Goal: Task Accomplishment & Management: Use online tool/utility

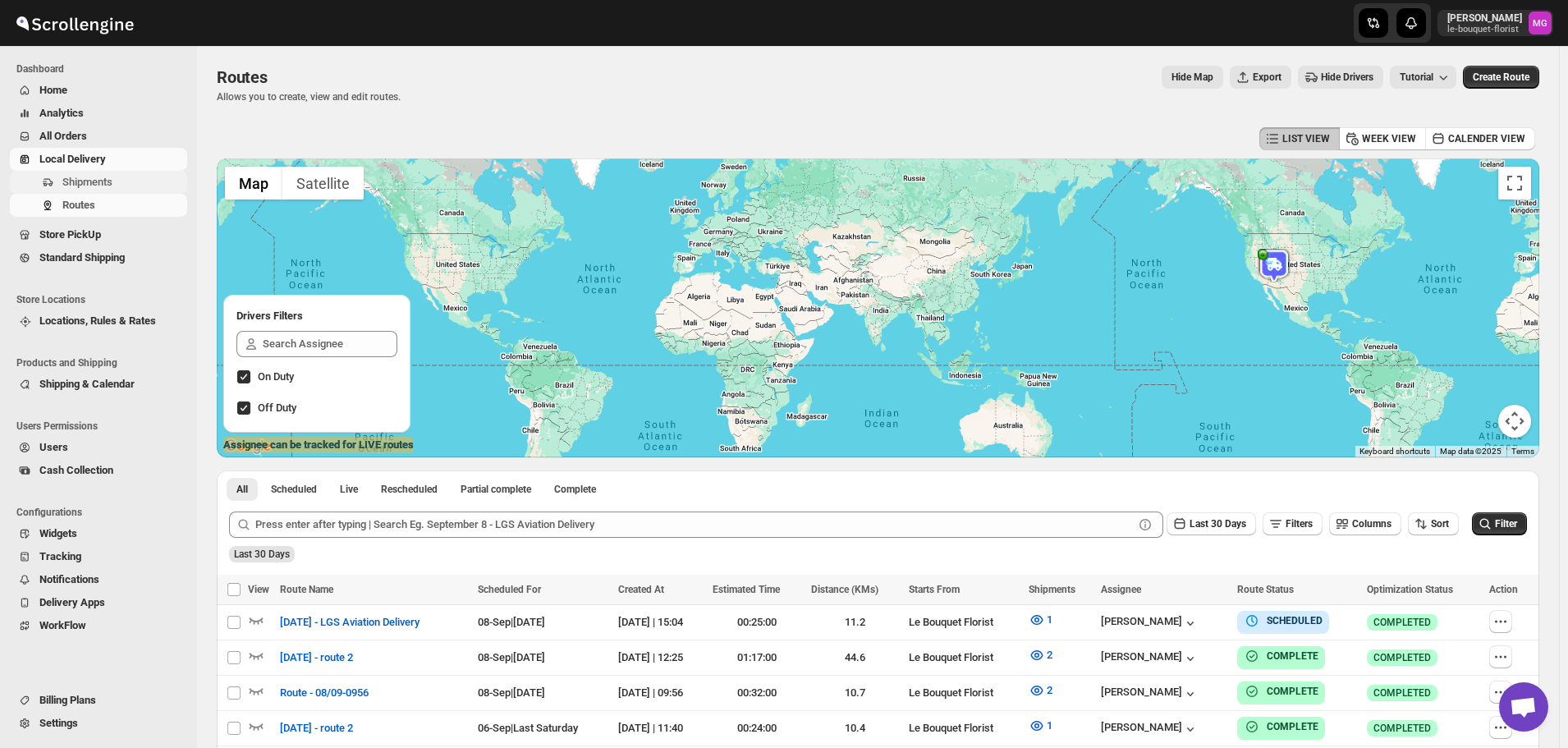
click at [123, 184] on span "Shipments" at bounding box center [123, 182] width 122 height 16
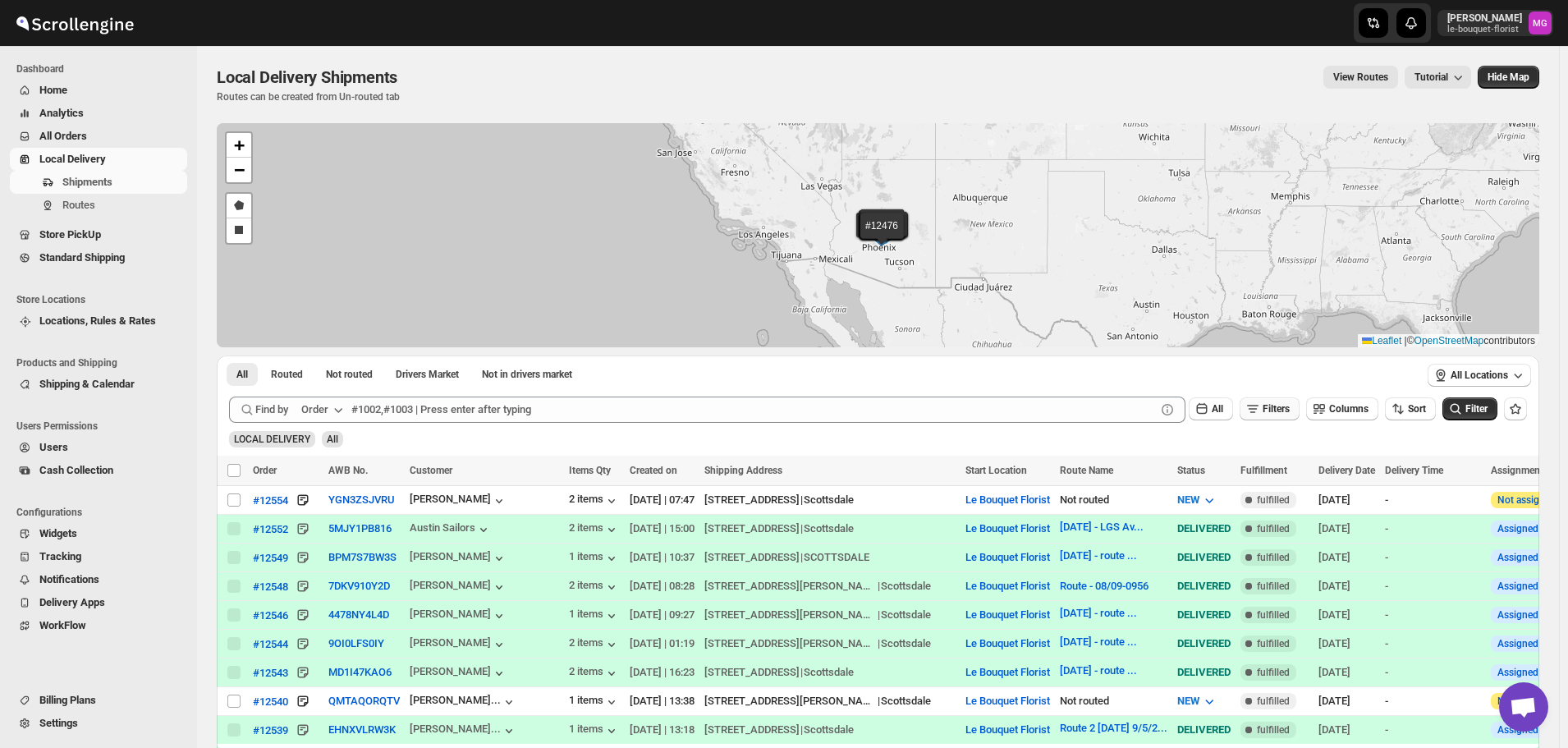
click at [1283, 407] on span "Filters" at bounding box center [1277, 409] width 27 height 12
click at [1295, 478] on span "Add Filter" at bounding box center [1283, 474] width 43 height 13
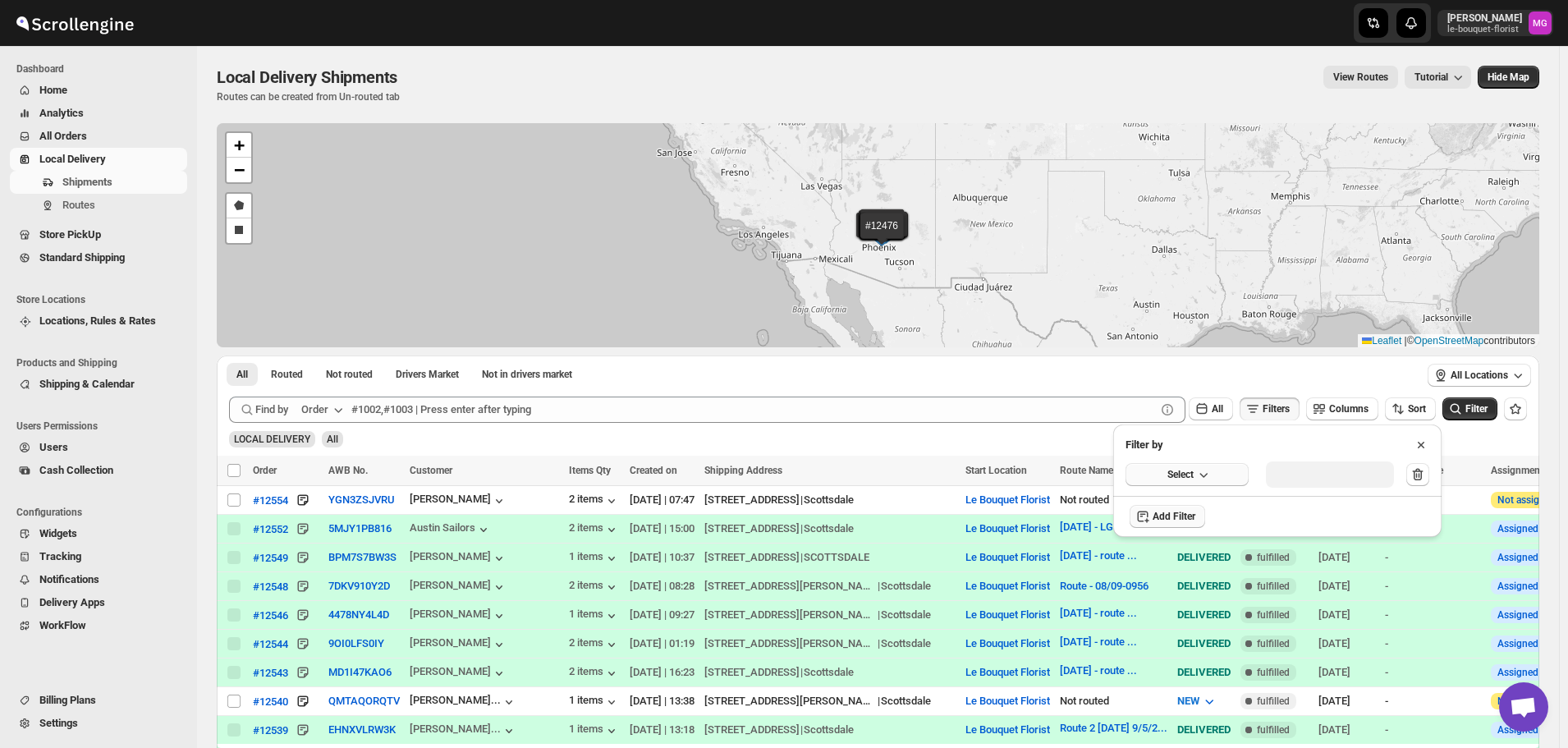
click at [1177, 473] on span "Select" at bounding box center [1180, 475] width 26 height 13
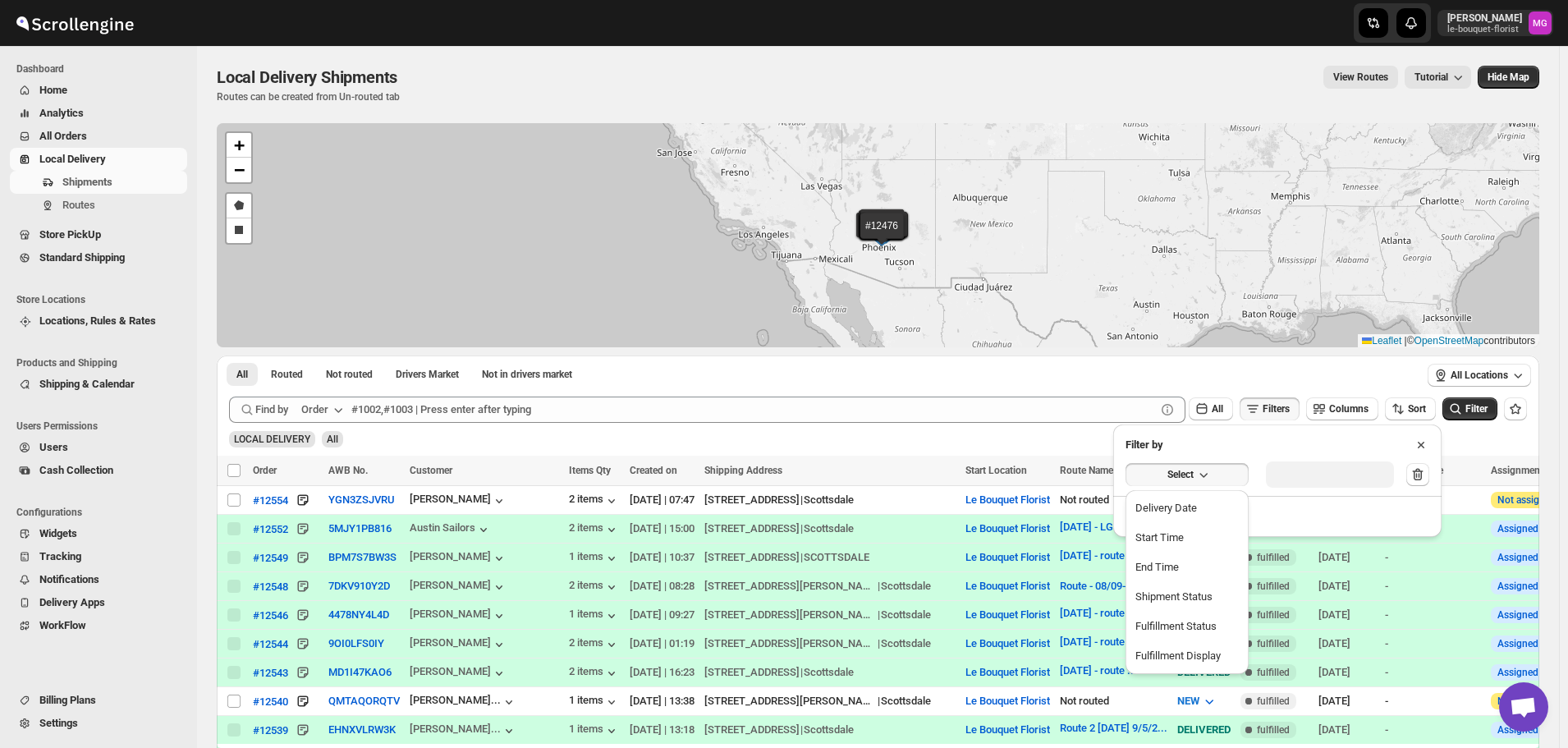
click at [1194, 507] on div "Delivery Date" at bounding box center [1166, 508] width 61 height 16
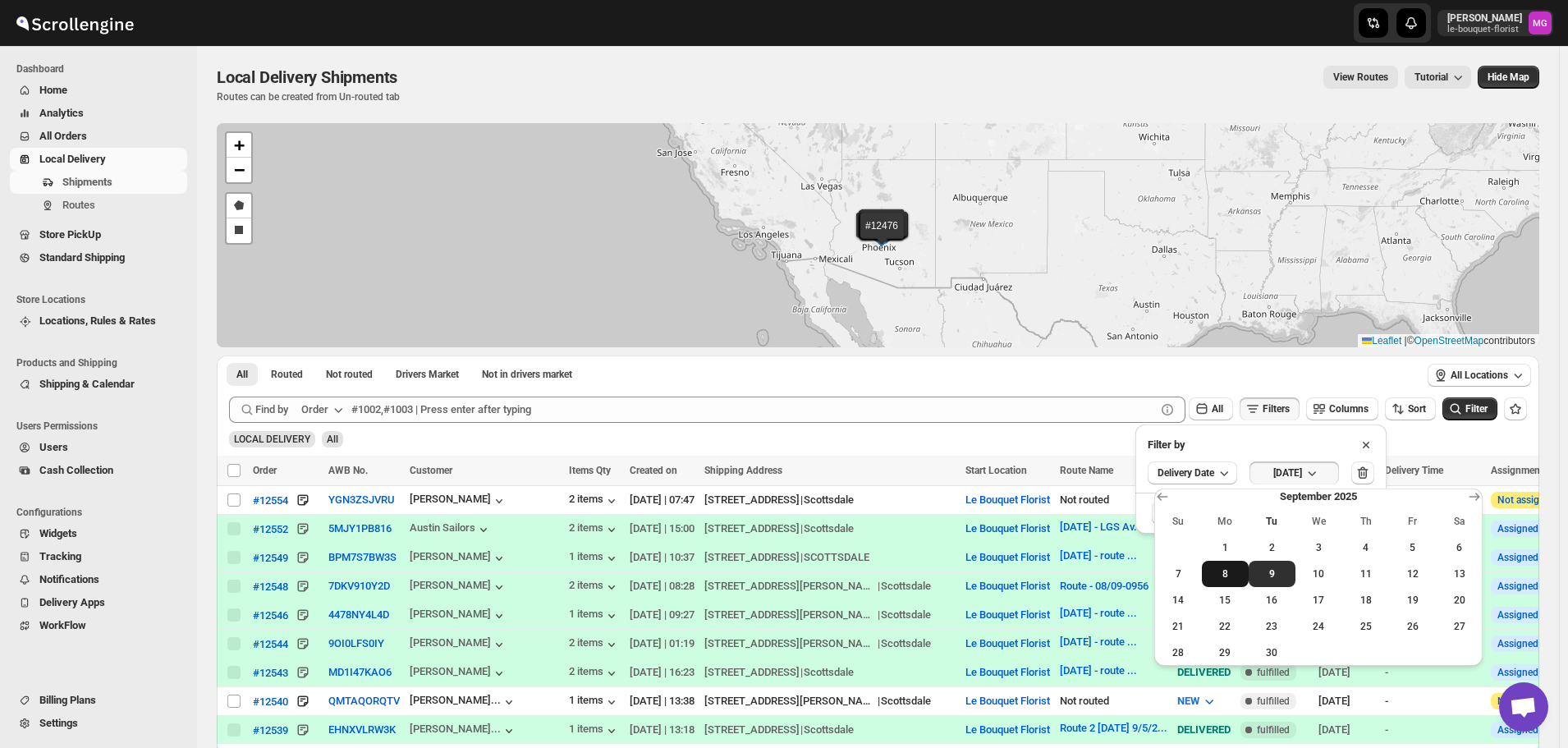
click at [1213, 569] on span "8" at bounding box center [1225, 574] width 34 height 13
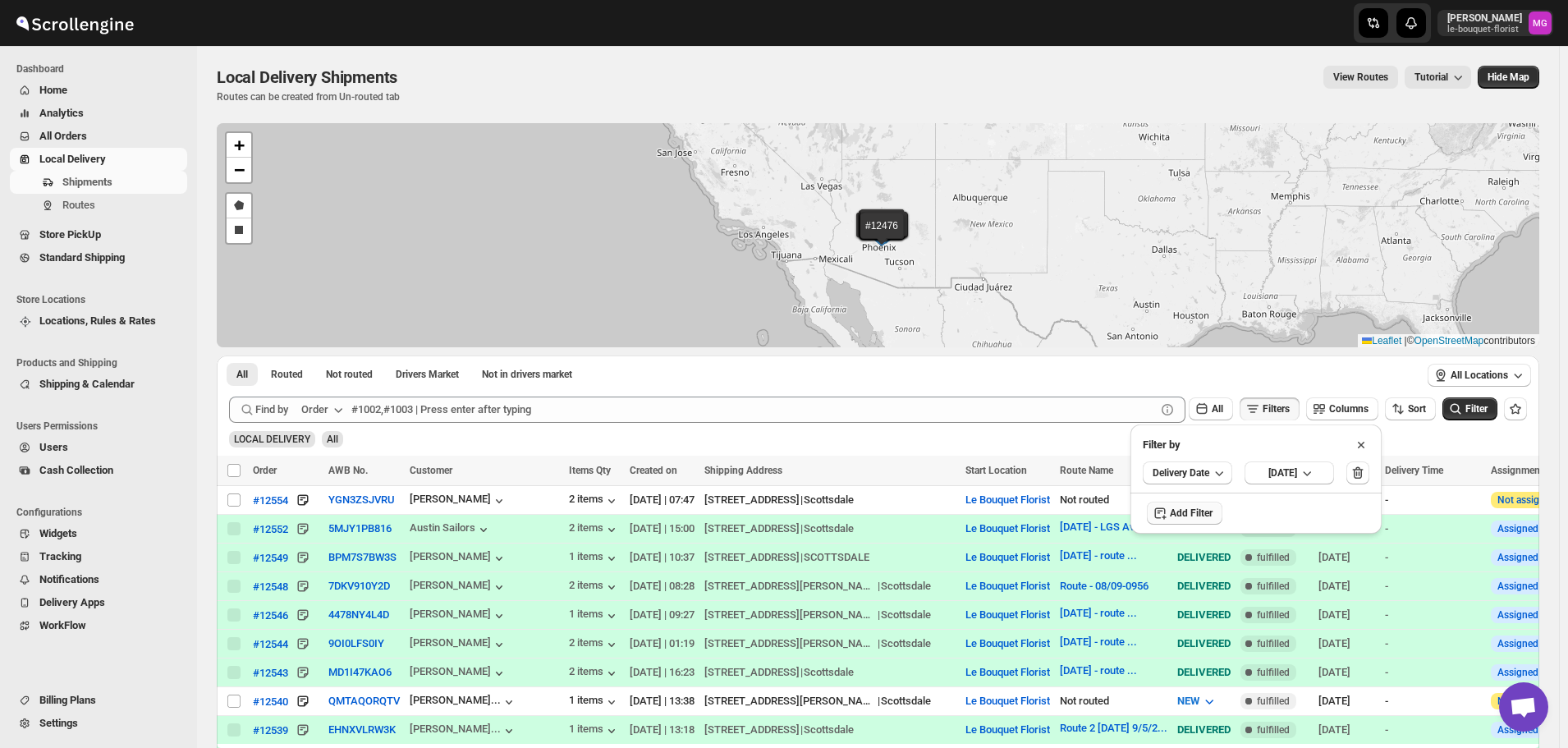
click at [1477, 426] on div "LOCAL DELIVERY All" at bounding box center [874, 432] width 1304 height 32
click at [1477, 413] on span "Filter" at bounding box center [1476, 409] width 22 height 12
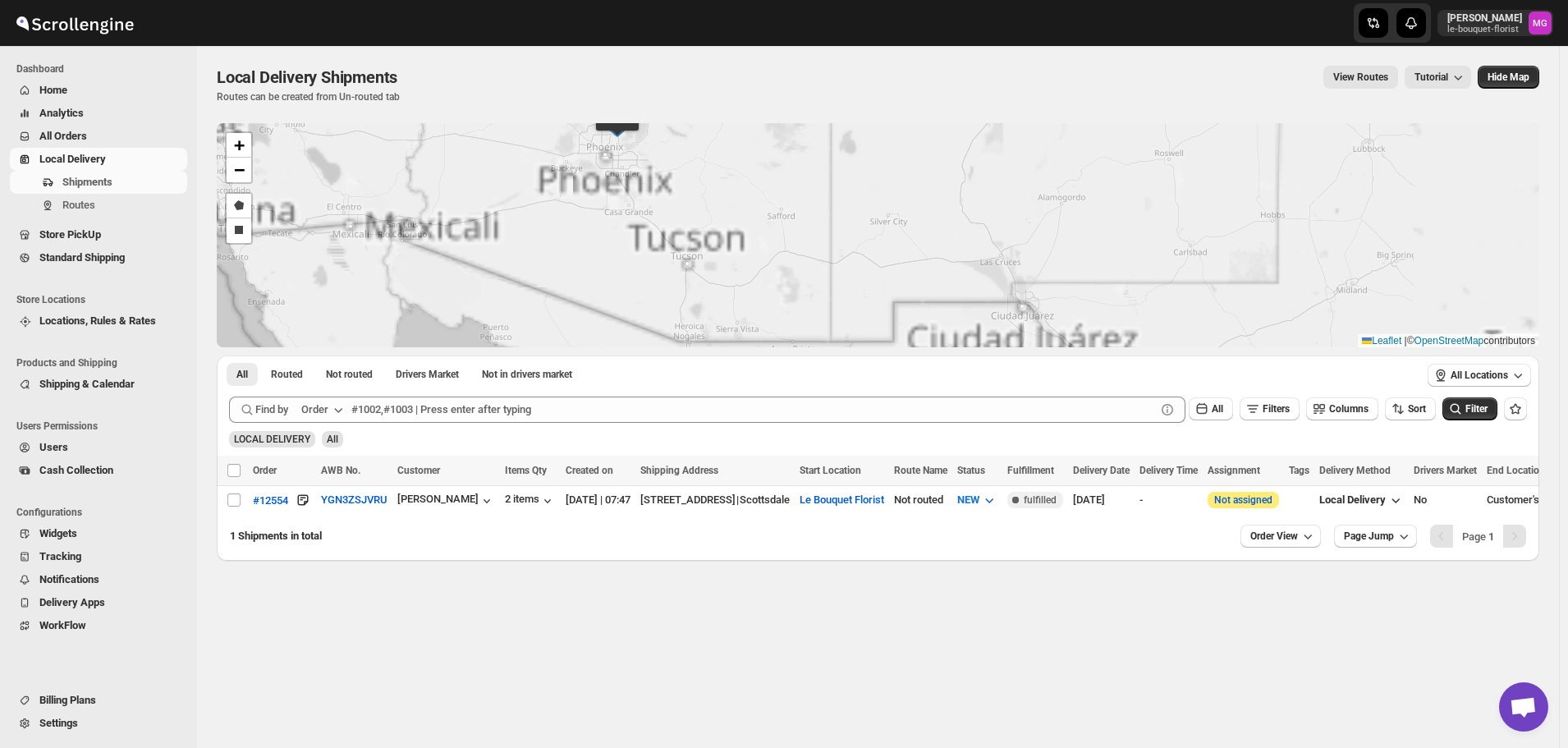
drag, startPoint x: 810, startPoint y: 199, endPoint x: 884, endPoint y: 318, distance: 140.1
click at [884, 318] on div "#12554 + − Draw a polygon Draw a rectangle Leaflet | © OpenStreetMap contributo…" at bounding box center [878, 235] width 1323 height 224
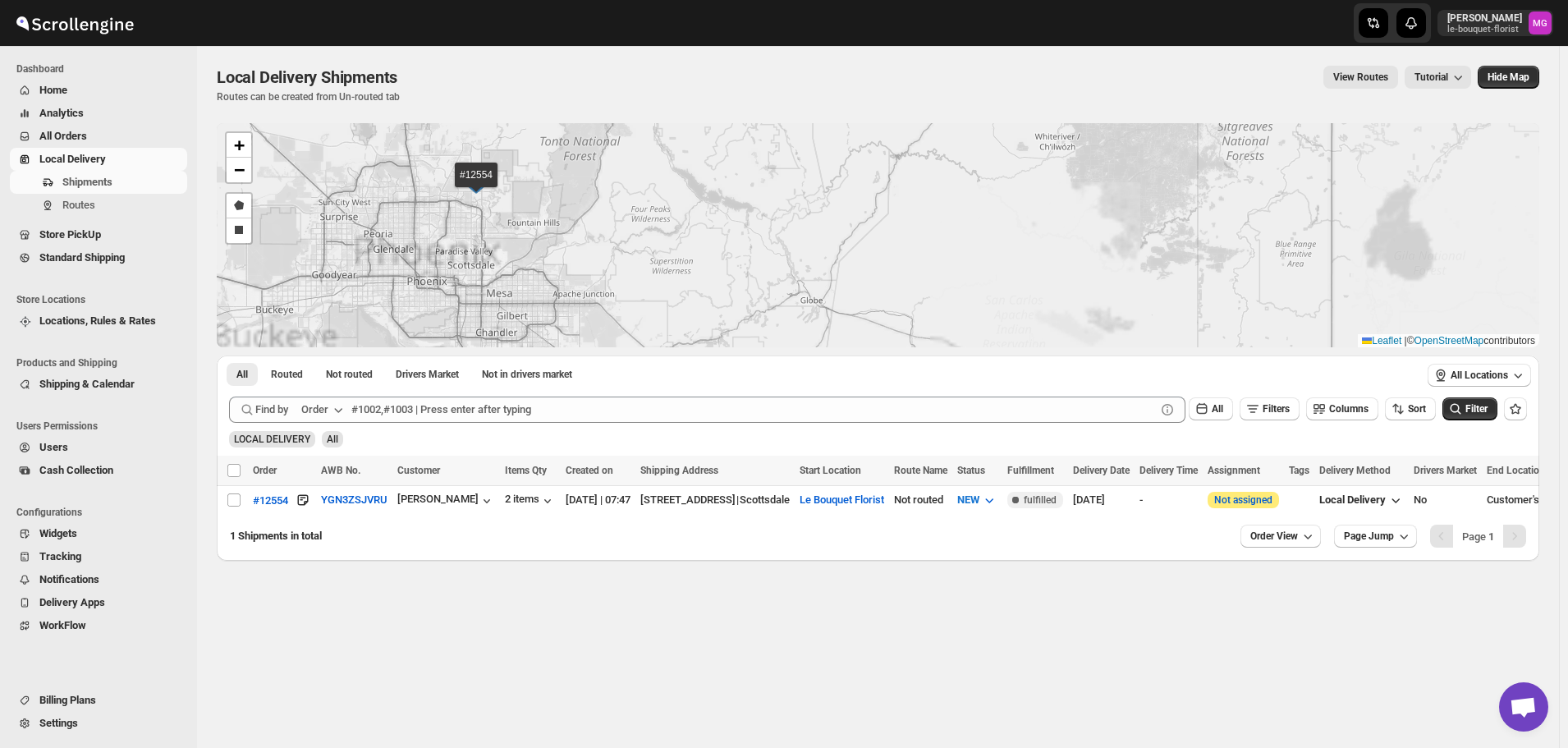
drag, startPoint x: 676, startPoint y: 238, endPoint x: 765, endPoint y: 324, distance: 123.8
click at [765, 324] on div "#12554 + − Draw a polygon Draw a rectangle Leaflet | © OpenStreetMap contributo…" at bounding box center [878, 235] width 1323 height 224
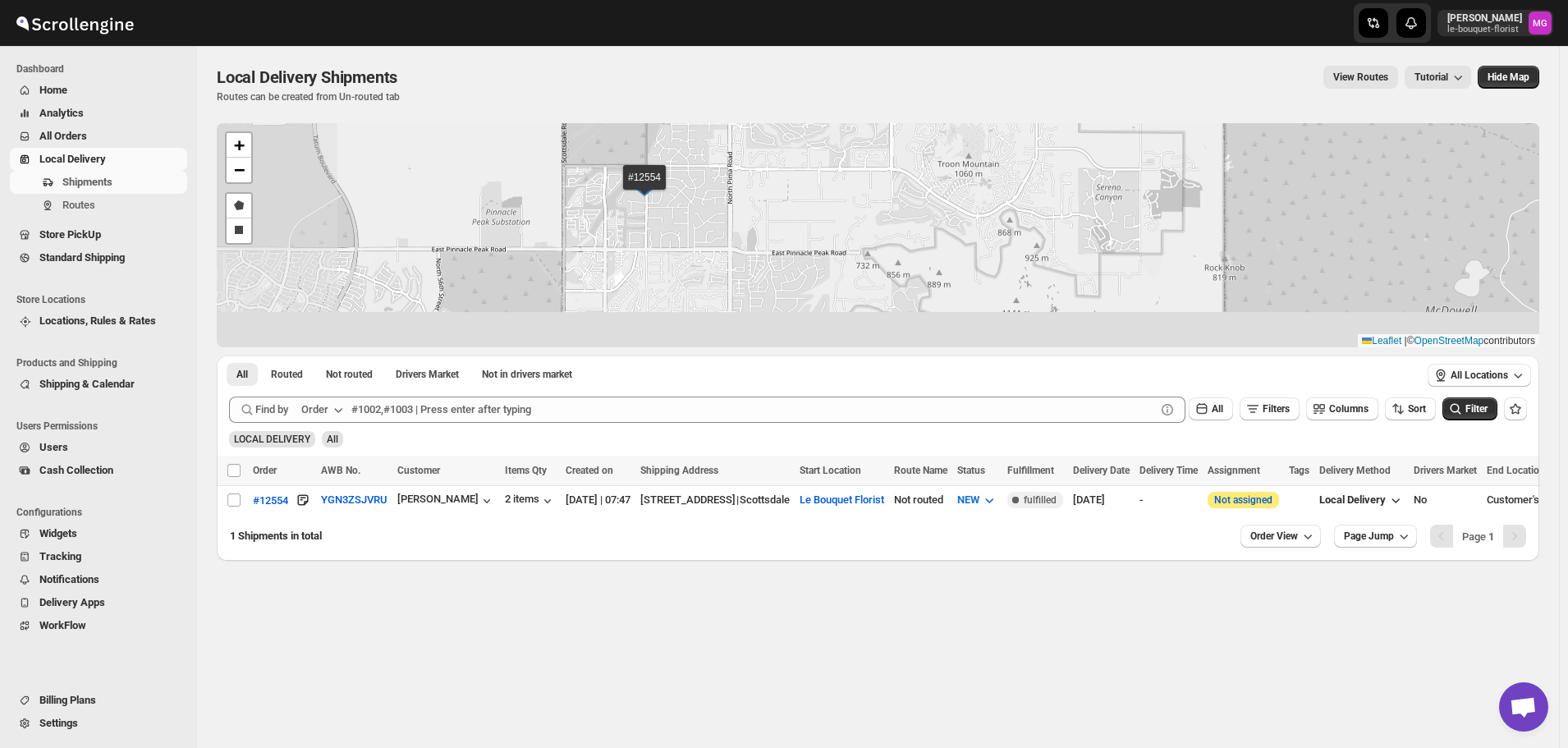
drag, startPoint x: 596, startPoint y: 309, endPoint x: 806, endPoint y: 232, distance: 223.7
click at [806, 232] on div "#12554 + − Draw a polygon Draw a rectangle Leaflet | © OpenStreetMap contributo…" at bounding box center [878, 235] width 1323 height 224
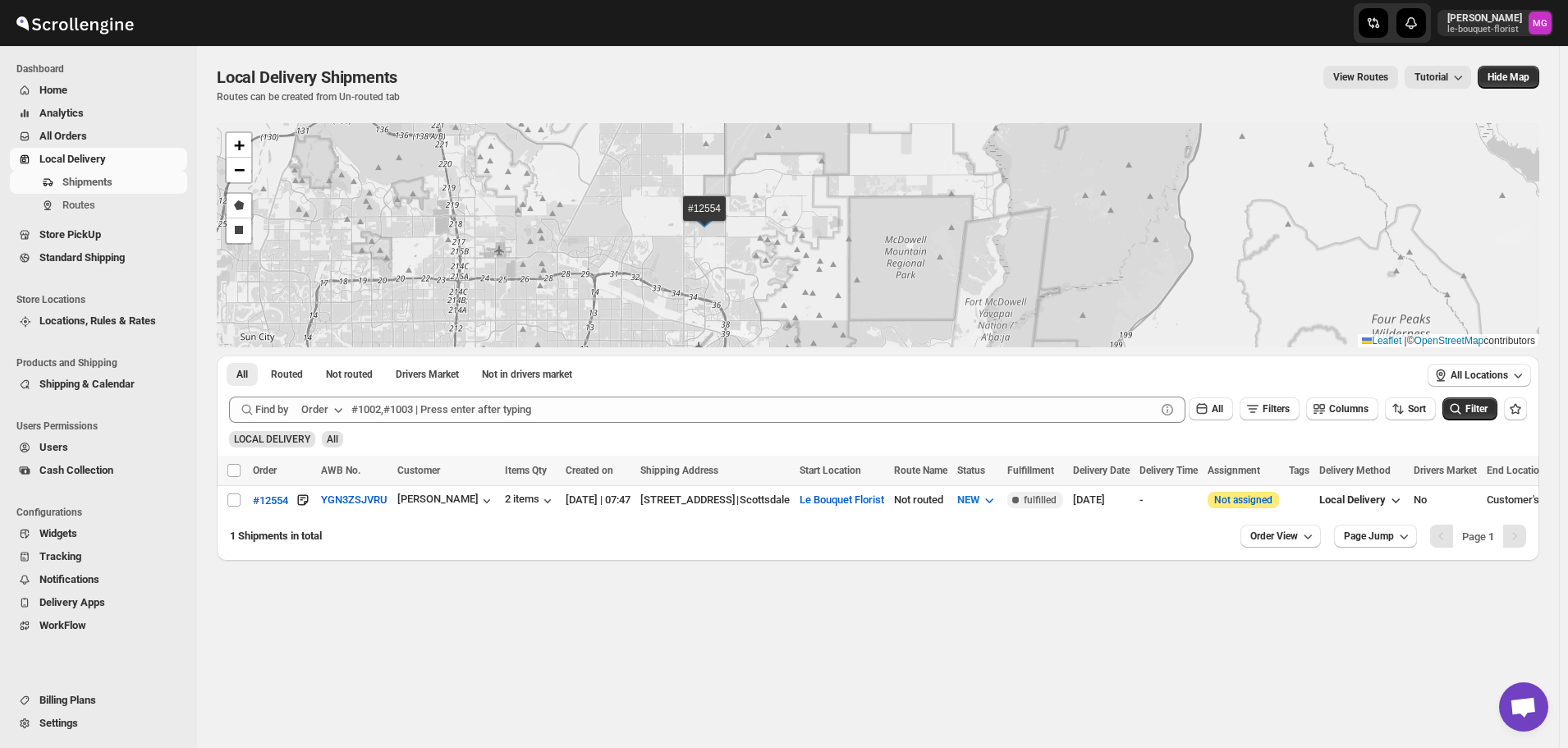
click at [1141, 681] on div "Local Delivery Shipments. This page is ready Local Delivery Shipments Routes ca…" at bounding box center [878, 397] width 1362 height 702
